Goal: Task Accomplishment & Management: Complete application form

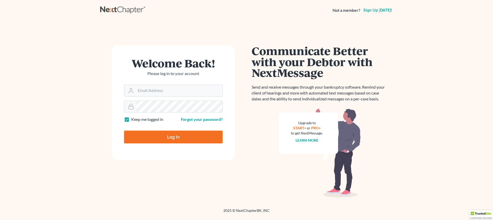
type input "[EMAIL_ADDRESS][DOMAIN_NAME]"
click at [190, 139] on input "Log In" at bounding box center [173, 137] width 99 height 13
type input "Thinking..."
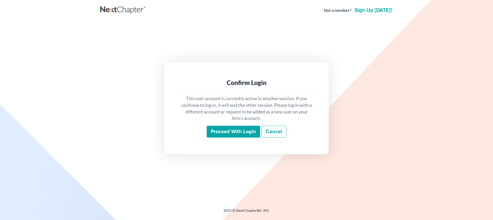
click at [231, 132] on input "Proceed with login" at bounding box center [233, 132] width 53 height 12
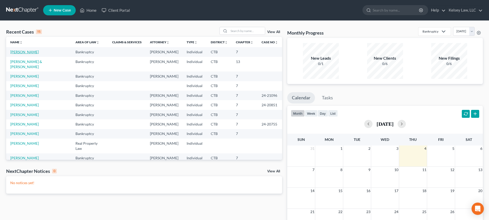
click at [25, 50] on link "Jones, John" at bounding box center [24, 52] width 28 height 4
select select "4"
select select "6"
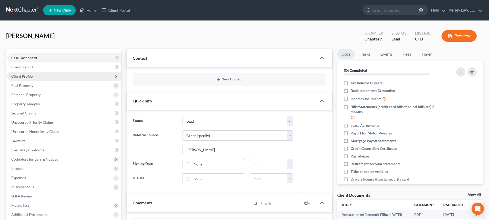
click at [24, 77] on span "Client Profile" at bounding box center [21, 76] width 21 height 4
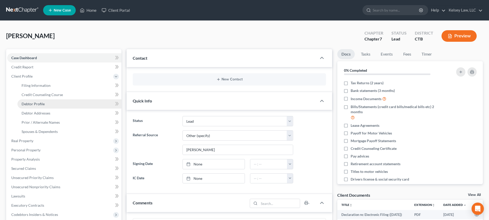
click at [46, 106] on link "Debtor Profile" at bounding box center [69, 104] width 104 height 9
select select "4"
select select "0"
